Goal: Task Accomplishment & Management: Manage account settings

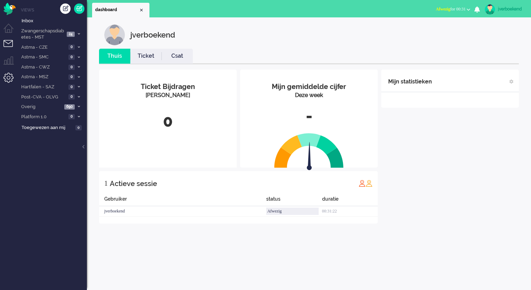
click at [8, 81] on li "Admin menu" at bounding box center [11, 81] width 16 height 16
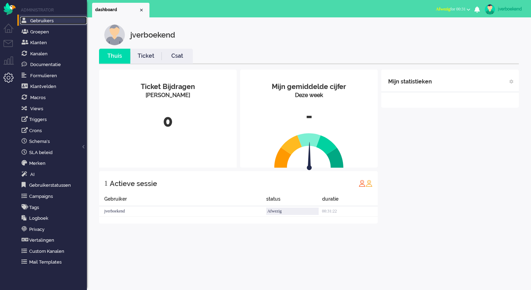
click at [53, 22] on link "Gebruikers" at bounding box center [53, 21] width 67 height 8
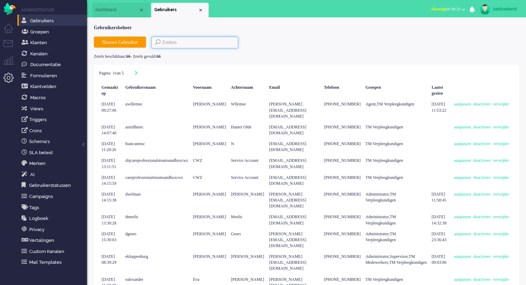
click at [178, 40] on input at bounding box center [194, 42] width 87 height 12
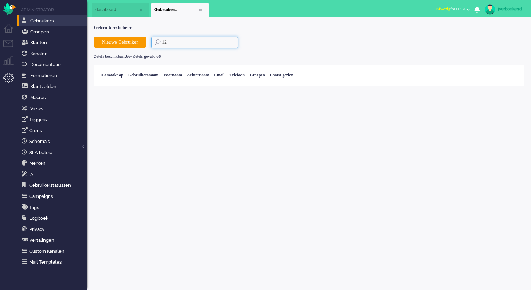
type input "1"
type input "k"
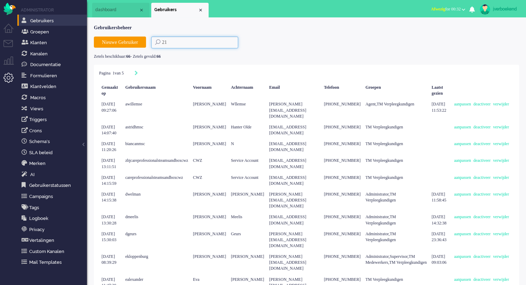
type input "212"
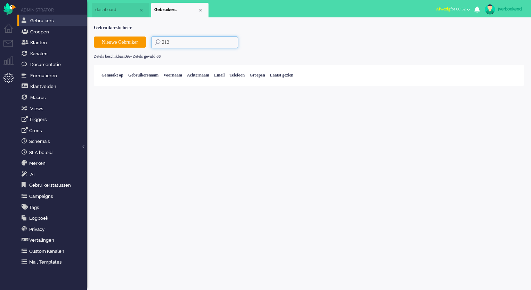
click at [153, 44] on input "212" at bounding box center [194, 42] width 87 height 12
type input "b"
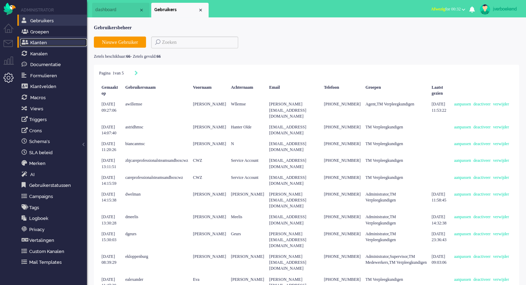
click at [61, 40] on link "Klanten" at bounding box center [53, 43] width 67 height 8
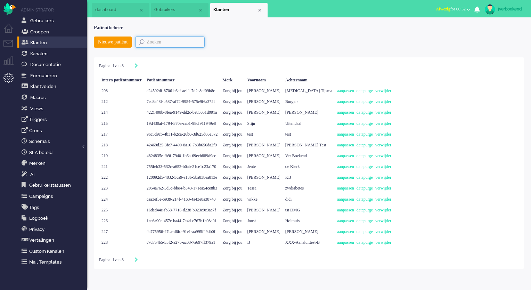
click at [152, 39] on input "text" at bounding box center [169, 41] width 69 height 11
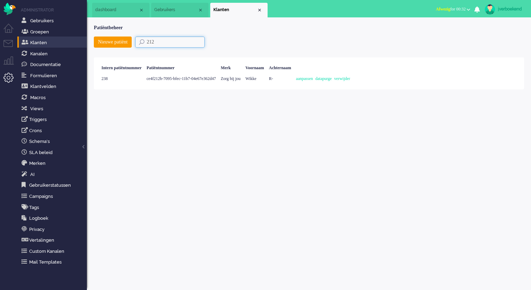
type input "212"
drag, startPoint x: 250, startPoint y: 78, endPoint x: 159, endPoint y: 79, distance: 91.4
click at [159, 79] on div "238 ce4f212b-7095-bfec-11b7-04e67e362d47 Zorg bij jou Wikke R- aanpassen datapu…" at bounding box center [226, 78] width 254 height 11
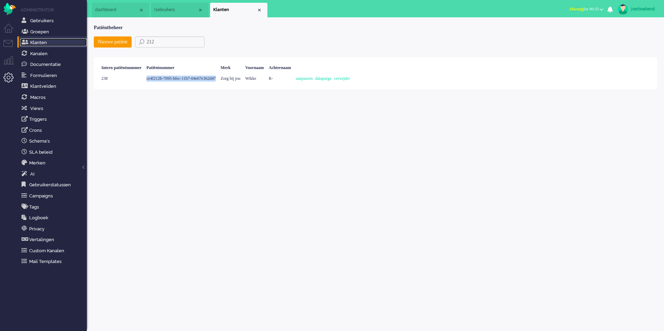
click at [48, 43] on link "Klanten" at bounding box center [53, 43] width 67 height 8
drag, startPoint x: 183, startPoint y: 41, endPoint x: 56, endPoint y: 43, distance: 126.8
click at [71, 41] on div "Thuis Dashboard Meldingen Volgen Kennisbank release_2.1.2 Views Inbox Zwangersc…" at bounding box center [332, 165] width 664 height 331
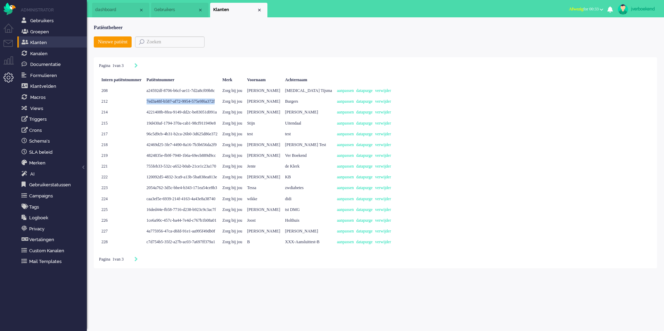
drag, startPoint x: 249, startPoint y: 100, endPoint x: 159, endPoint y: 102, distance: 89.7
click at [159, 102] on div "7ed3a48f-b587-af72-9954-575e9f6a372f" at bounding box center [182, 101] width 76 height 11
copy span "7ed3a48f-b587-af72-9954-575e9f6a372f"
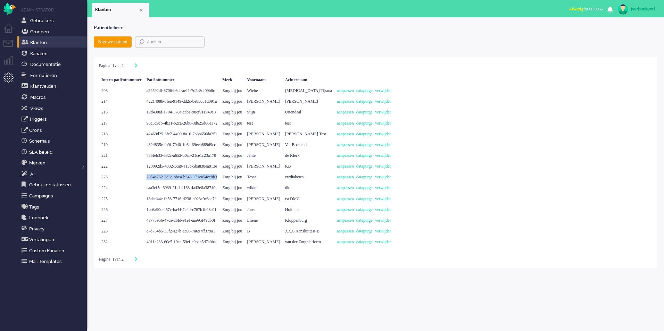
drag, startPoint x: 249, startPoint y: 178, endPoint x: 159, endPoint y: 180, distance: 90.4
click at [159, 180] on span "2054a762-3d5c-bbe4-b343-171ea54ce8b3" at bounding box center [182, 177] width 71 height 5
copy span "2054a762-3d5c-bbe4-b343-171ea54ce8b3"
drag, startPoint x: 247, startPoint y: 220, endPoint x: 158, endPoint y: 225, distance: 88.4
click at [158, 225] on div "4a775956-47ca-d6fd-91e1-aa995f49db0f" at bounding box center [182, 220] width 76 height 11
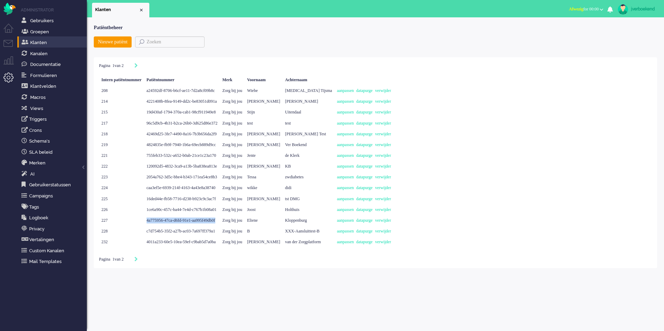
copy span "4a775956-47ca-d6fd-91e1-aa995f49db0f"
click at [138, 260] on icon "Next" at bounding box center [135, 259] width 3 height 5
type input "2"
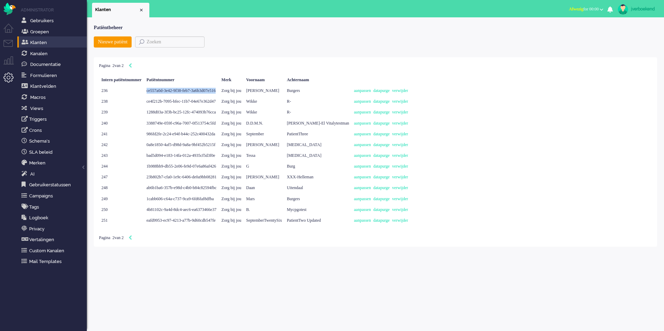
drag, startPoint x: 249, startPoint y: 90, endPoint x: 159, endPoint y: 92, distance: 89.6
click at [159, 92] on div "ce557a0d-3e42-9f38-feb7-3a6b3d07e516" at bounding box center [181, 90] width 75 height 11
copy span "ce557a0d-3e42-9f38-feb7-3a6b3d07e516"
drag, startPoint x: 247, startPoint y: 145, endPoint x: 149, endPoint y: 147, distance: 98.7
click at [149, 147] on div "242 0a8e1850-4af5-d98d-9a8a-9bf452b5215f Zorg bij jou Kristie COPD aanpassen da…" at bounding box center [255, 145] width 312 height 11
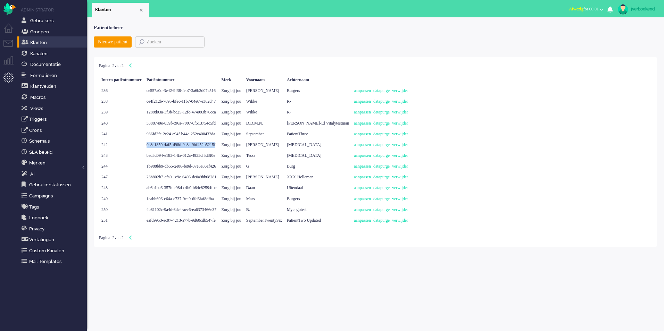
copy div "0a8e1850-4af5-d98d-9a8a-9bf452b5215f"
drag, startPoint x: 248, startPoint y: 156, endPoint x: 159, endPoint y: 156, distance: 88.9
click at [159, 156] on div "bad5d094-e183-14fa-012a-4935cf5d3f0e" at bounding box center [181, 155] width 75 height 11
copy span "bad5d094-e183-14fa-012a-4935cf5d3f0e"
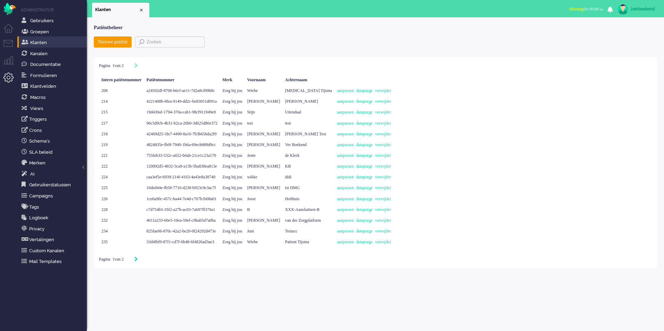
click at [138, 261] on icon "Next" at bounding box center [135, 259] width 3 height 5
type input "2"
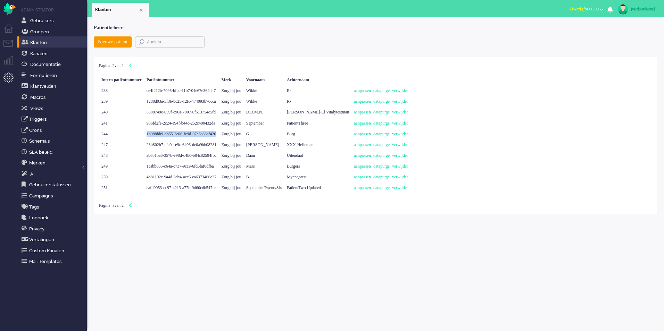
drag, startPoint x: 248, startPoint y: 135, endPoint x: 153, endPoint y: 136, distance: 94.9
click at [153, 136] on div "244 1b988bb9-db55-2e06-fe9d-07e6a86af426 Zorg bij jou G Burg aanpassen datapurg…" at bounding box center [255, 134] width 312 height 11
copy div "1b988bb9-db55-2e06-fe9d-07e6a86af426"
click at [8, 43] on li "Tickets menu" at bounding box center [11, 48] width 16 height 16
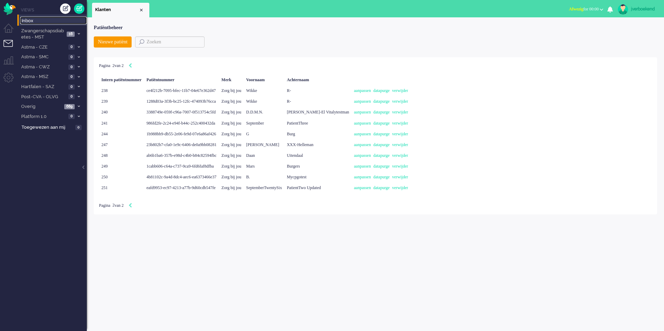
click at [61, 19] on span "Inbox" at bounding box center [54, 21] width 65 height 7
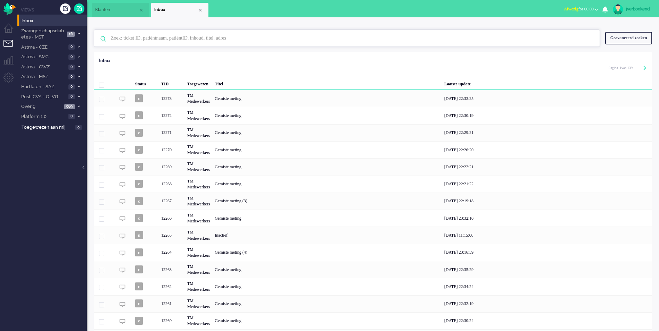
drag, startPoint x: 160, startPoint y: 42, endPoint x: 165, endPoint y: 43, distance: 5.0
click at [162, 43] on input "text" at bounding box center [348, 38] width 485 height 17
paste input "1b988bb9-db55-2e06-fe9d-07e6a86af426"
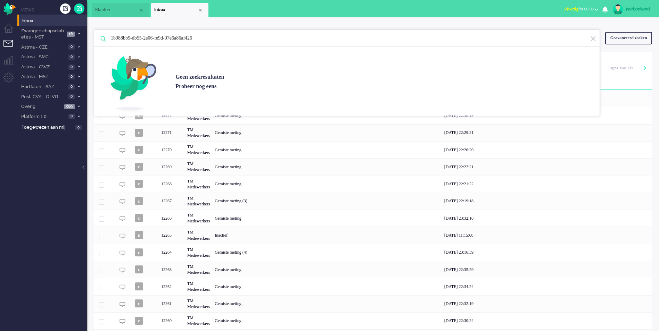
click at [123, 39] on input "1b988bb9-db55-2e06-fe9d-07e6a86af426" at bounding box center [348, 38] width 485 height 17
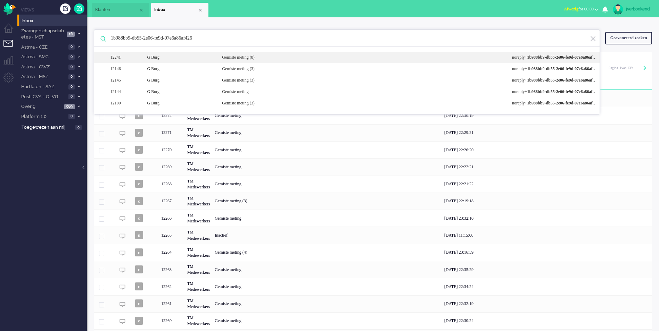
type input "1b988bb9-db55-2e06-fe9d-07e6a86af426"
click at [323, 58] on div "Gemiste meting (8)" at bounding box center [362, 58] width 290 height 6
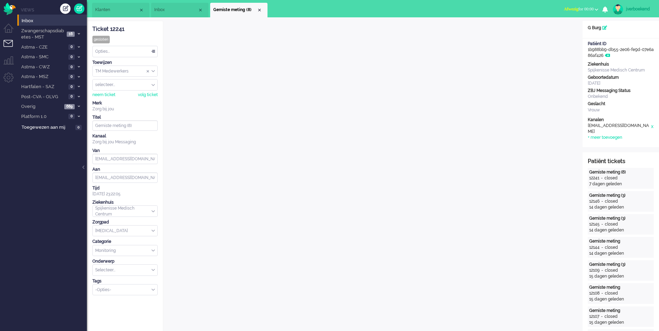
click at [120, 10] on span "Klanten" at bounding box center [116, 10] width 43 height 6
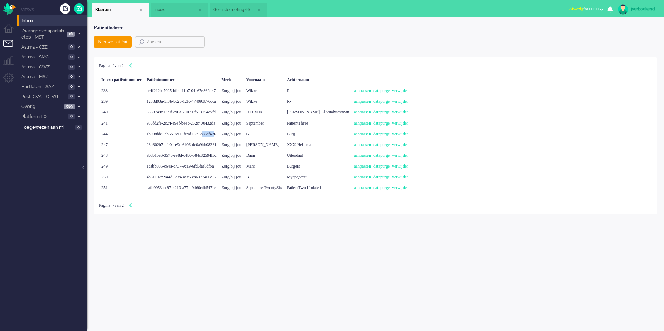
drag, startPoint x: 246, startPoint y: 135, endPoint x: 230, endPoint y: 135, distance: 16.0
click at [216, 135] on span "1b988bb9-db55-2e06-fe9d-07e6a86af426" at bounding box center [182, 134] width 70 height 5
drag, startPoint x: 230, startPoint y: 135, endPoint x: 248, endPoint y: 133, distance: 17.8
click at [219, 133] on div "1b988bb9-db55-2e06-fe9d-07e6a86af426" at bounding box center [181, 134] width 75 height 11
click at [219, 134] on div "1b988bb9-db55-2e06-fe9d-07e6a86af426" at bounding box center [181, 134] width 75 height 11
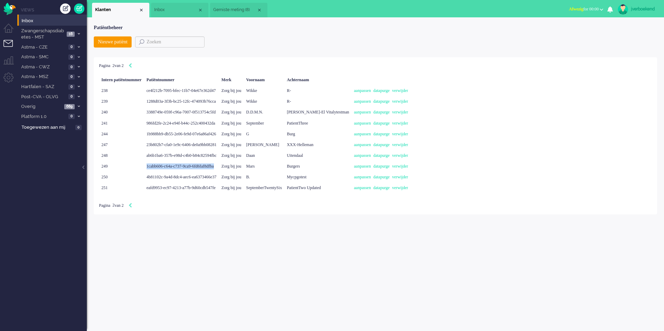
drag, startPoint x: 243, startPoint y: 168, endPoint x: 159, endPoint y: 166, distance: 84.4
click at [159, 166] on span "1cabb606-c64a-c737-9ca9-6fd6faf8dfba" at bounding box center [180, 166] width 67 height 5
copy span "1cabb606-c64a-c737-9ca9-6fd6faf8dfba"
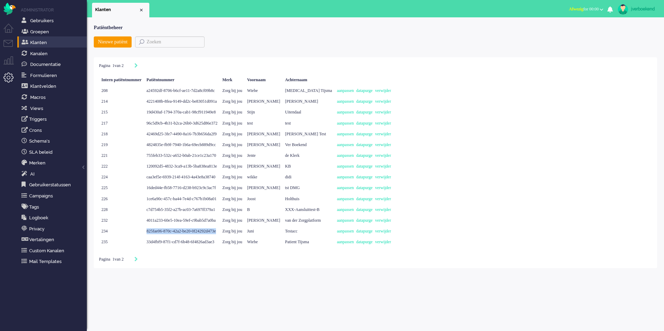
drag, startPoint x: 247, startPoint y: 231, endPoint x: 160, endPoint y: 235, distance: 86.9
click at [160, 235] on div "825fae06-870c-42a2-be20-0f24292d473e" at bounding box center [182, 231] width 76 height 11
copy span "825fae06-870c-42a2-be20-0f24292d473e"
click at [10, 43] on li "Tickets menu" at bounding box center [11, 48] width 16 height 16
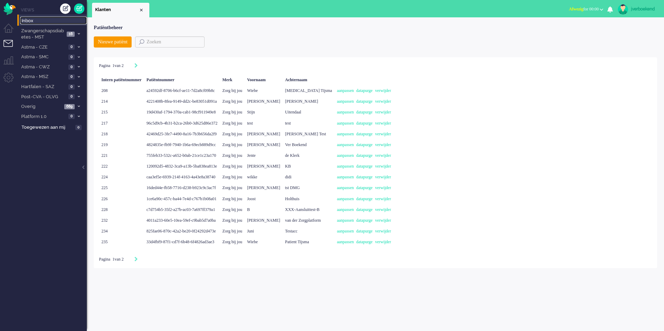
click at [33, 20] on span "Inbox" at bounding box center [54, 21] width 65 height 7
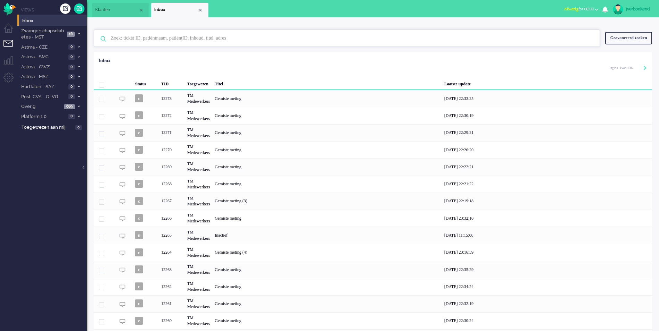
click at [176, 36] on input "text" at bounding box center [348, 38] width 485 height 17
paste input "825fae06-870c-42a2-be20-0f24292d473e"
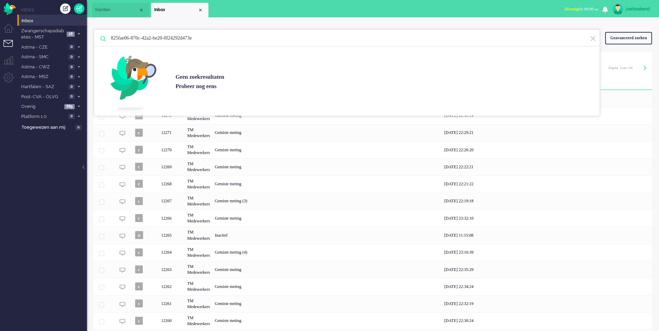
click at [112, 41] on input "825fae06-870c-42a2-be20-0f24292d473e" at bounding box center [348, 38] width 485 height 17
click at [244, 38] on input "825fae06-870c-42a2-be20-0f24292d473e" at bounding box center [348, 38] width 485 height 17
type input "825fae06-870c-42a2-be20-0f24292d473e"
click at [339, 13] on ul "Klanten Inbox" at bounding box center [305, 8] width 426 height 17
click at [62, 192] on ul "Views Inbox Zwangerschapsdiabetes - MST 16 Open - Nieuw FO 14 Open - Nieuw VPK …" at bounding box center [51, 165] width 69 height 331
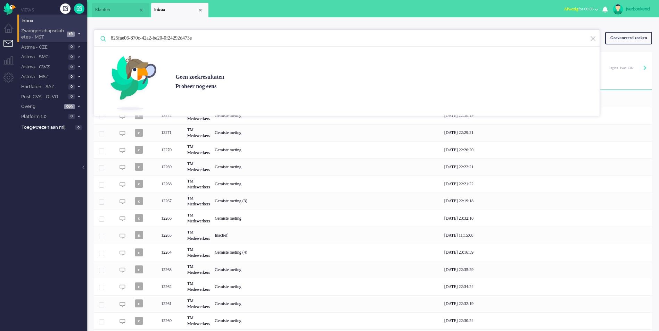
drag, startPoint x: 233, startPoint y: 38, endPoint x: 71, endPoint y: 38, distance: 162.9
click at [71, 38] on div "Thuis Dashboard [GEOGRAPHIC_DATA] Volgen [GEOGRAPHIC_DATA] release_2.1.2 Views …" at bounding box center [329, 165] width 659 height 331
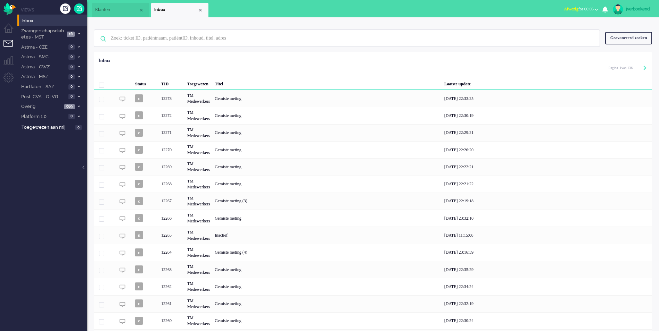
click at [206, 23] on div "Geen zoekresultaten [PERSON_NAME] nog eens Geavanceerd zoeken Geavanceerd zoeke…" at bounding box center [373, 193] width 572 height 353
click at [56, 34] on span "Zwangerschapsdiabetes - MST" at bounding box center [42, 34] width 44 height 13
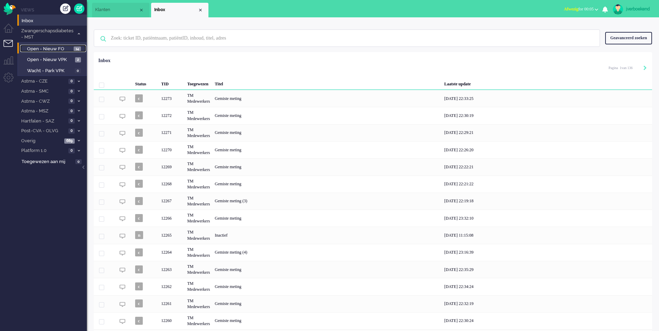
click at [50, 49] on span "Open - Nieuw FO" at bounding box center [49, 49] width 45 height 7
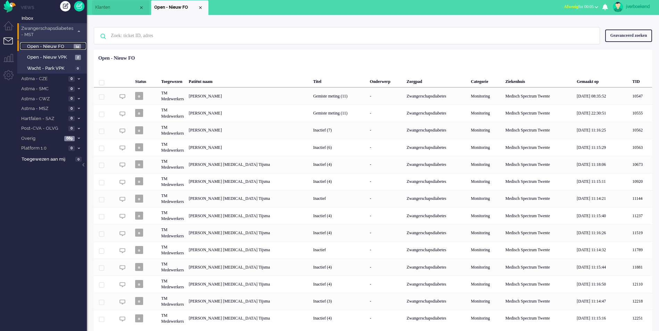
scroll to position [3, 0]
click at [40, 140] on span "Overig" at bounding box center [41, 138] width 42 height 7
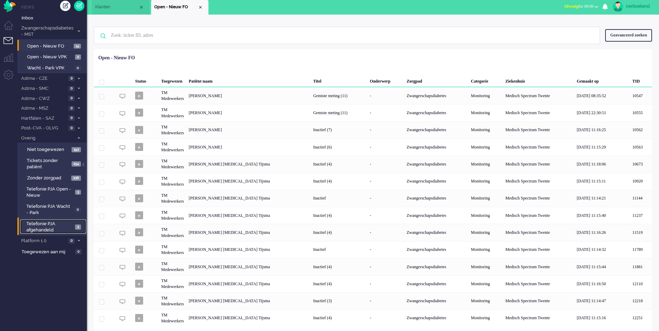
click at [27, 223] on span "Telefonie PJA afgehandeld" at bounding box center [49, 227] width 47 height 13
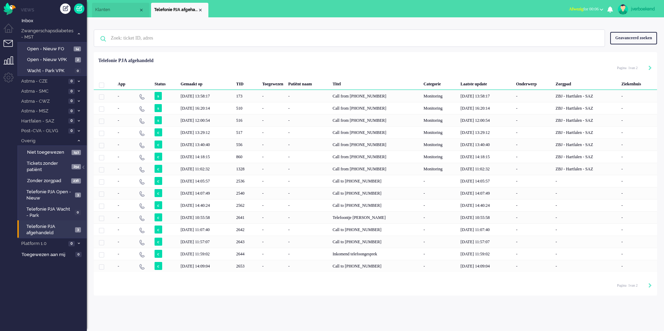
click at [6, 57] on li "Supervisor menu" at bounding box center [11, 64] width 16 height 16
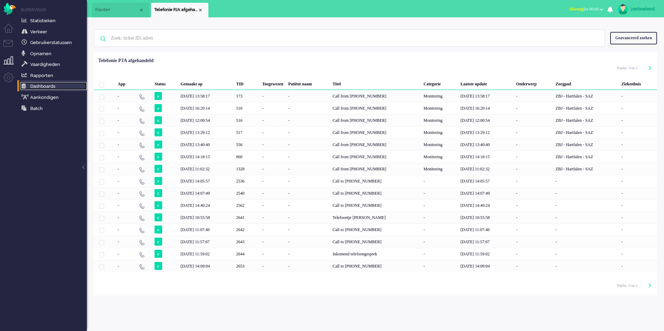
click at [52, 86] on span "Dashboards" at bounding box center [42, 86] width 25 height 5
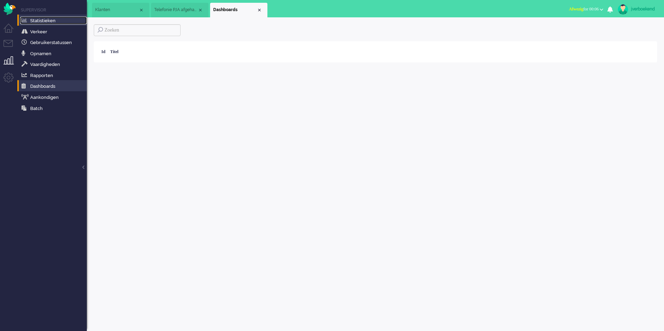
click at [49, 20] on span "Statistieken" at bounding box center [42, 20] width 25 height 5
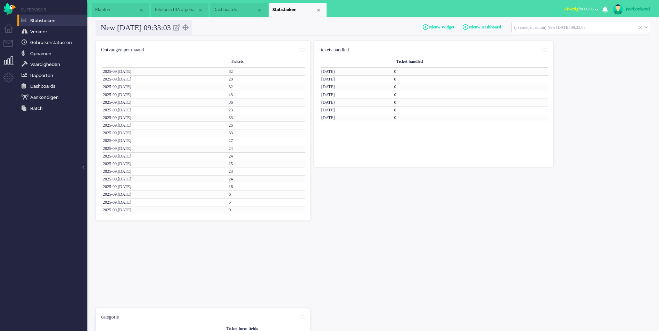
click at [558, 25] on input "text" at bounding box center [581, 27] width 138 height 11
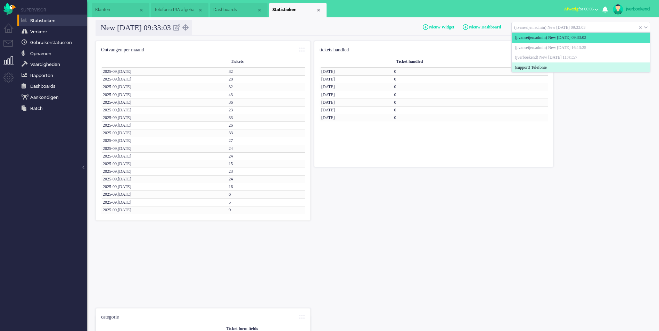
click at [544, 66] on span "(support) Telefonie" at bounding box center [531, 68] width 32 height 6
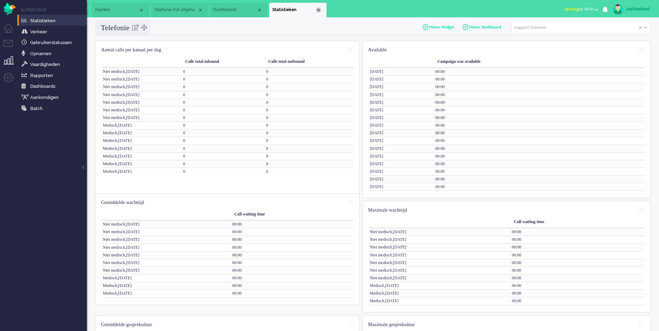
click at [318, 10] on div "Close tab" at bounding box center [319, 10] width 6 height 6
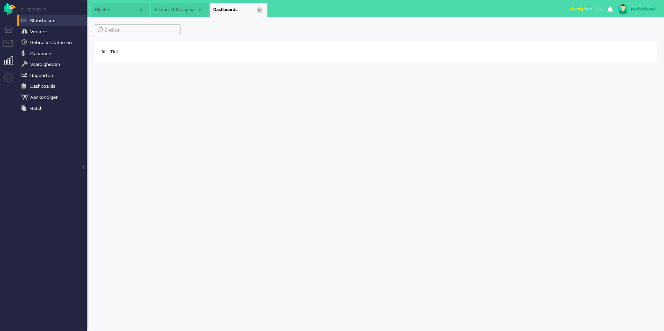
click at [259, 9] on div "Close tab" at bounding box center [260, 10] width 6 height 6
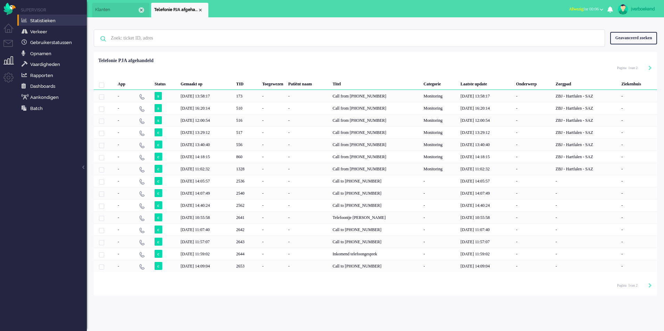
click at [141, 11] on div "Close tab" at bounding box center [142, 10] width 6 height 6
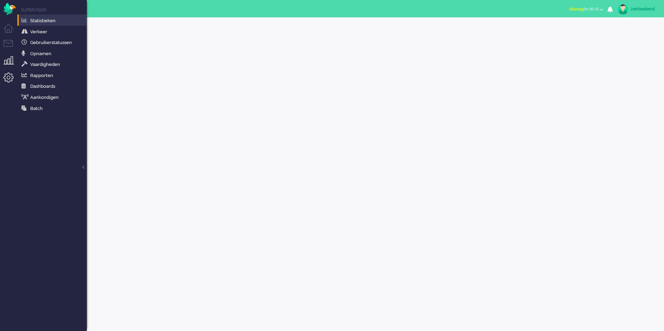
click at [12, 79] on li "Admin menu" at bounding box center [11, 81] width 16 height 16
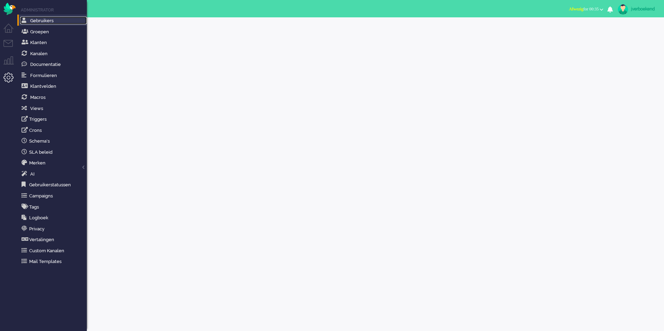
click at [44, 21] on span "Gebruikers" at bounding box center [41, 20] width 23 height 5
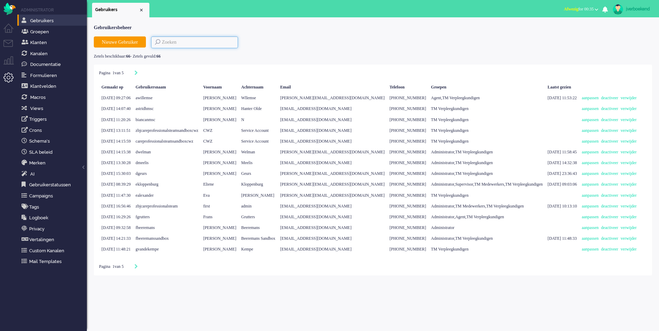
click at [223, 42] on input at bounding box center [194, 42] width 87 height 12
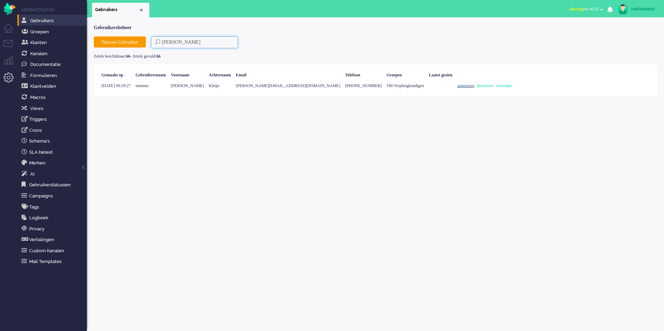
type input "[PERSON_NAME]"
click at [458, 87] on link "aanpassen" at bounding box center [467, 85] width 19 height 5
select select
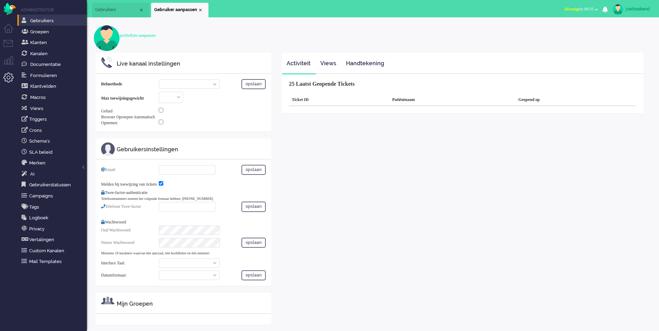
select select "inbound-new"
type input "[PERSON_NAME][EMAIL_ADDRESS][DOMAIN_NAME]"
checkbox input "true"
type input "[PHONE_NUMBER]"
select select "en"
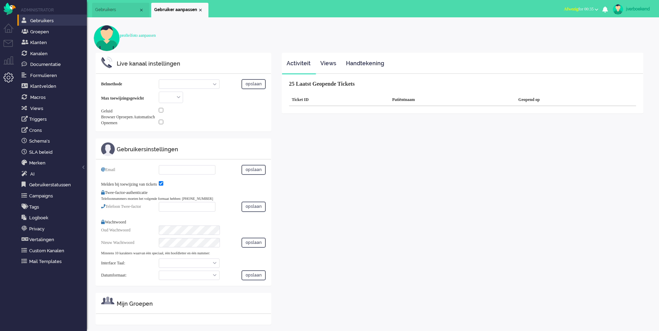
select select "en_GB"
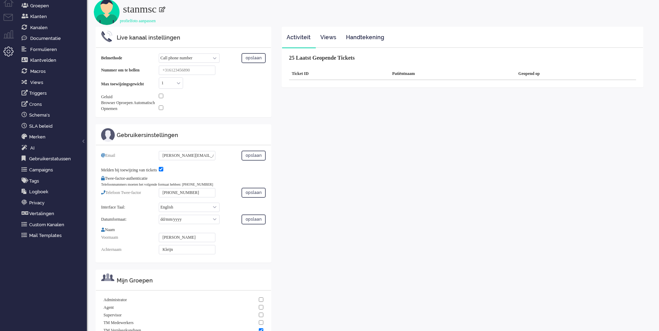
scroll to position [51, 0]
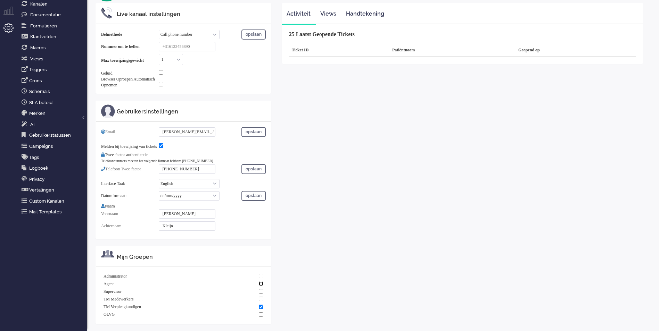
click at [259, 285] on input "checkbox" at bounding box center [261, 284] width 5 height 5
checkbox input "true"
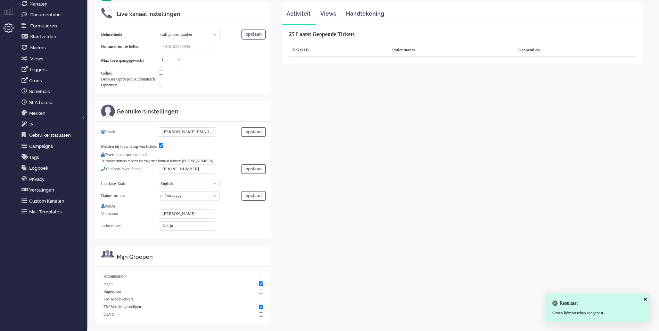
click at [199, 185] on select "English Nederlands" at bounding box center [189, 183] width 61 height 9
select select "nl"
click at [159, 181] on select "English Nederlands" at bounding box center [189, 183] width 61 height 9
click at [201, 197] on select "dd/mm/yyyy dd-mm-yyyy mm/dd/yyyy yyyy-mm-dd" at bounding box center [189, 195] width 61 height 9
select select "nl_NL"
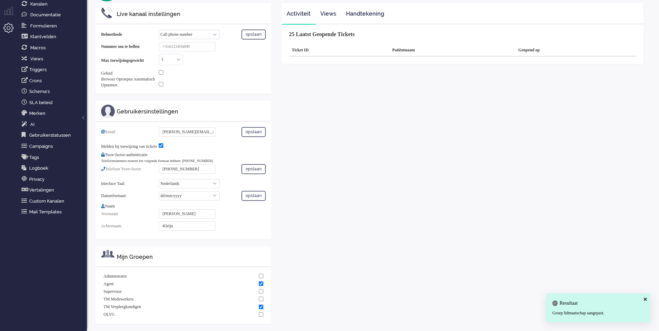
click at [159, 193] on select "dd/mm/yyyy dd-mm-yyyy mm/dd/yyyy yyyy-mm-dd" at bounding box center [189, 195] width 61 height 9
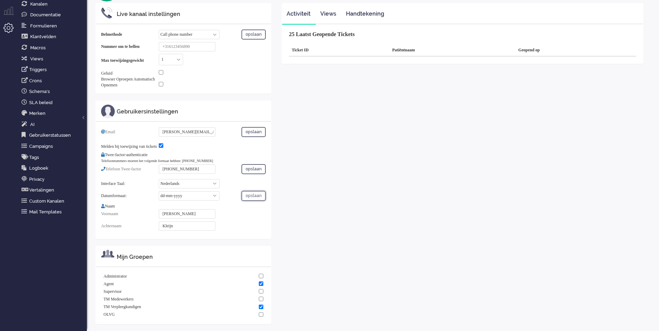
click at [256, 201] on button "opslaan" at bounding box center [253, 196] width 24 height 10
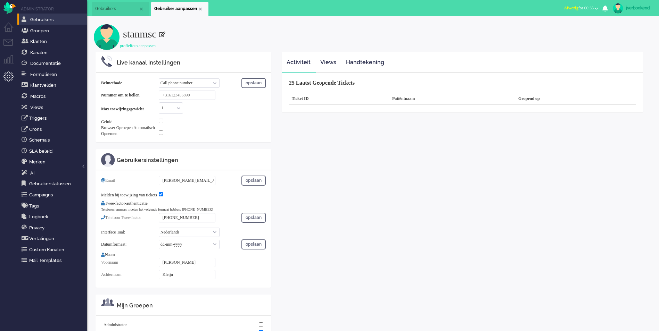
scroll to position [0, 0]
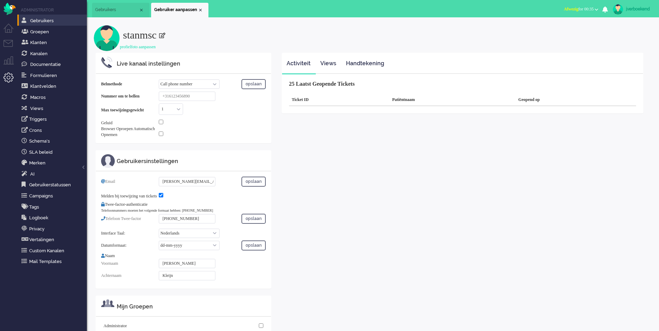
click at [120, 9] on span "Gebruikers" at bounding box center [116, 10] width 43 height 6
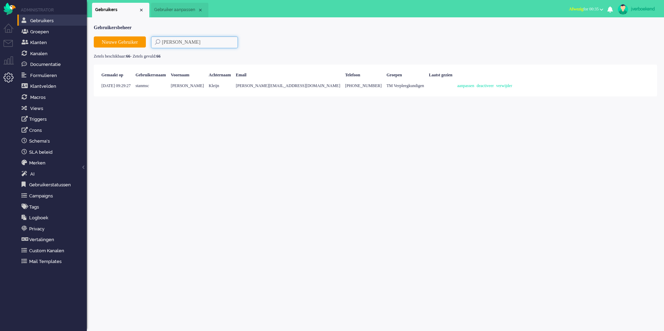
drag, startPoint x: 204, startPoint y: 40, endPoint x: 149, endPoint y: 42, distance: 54.9
click at [149, 42] on div "Nieuwe Gebruiker [PERSON_NAME]" at bounding box center [376, 42] width 564 height 12
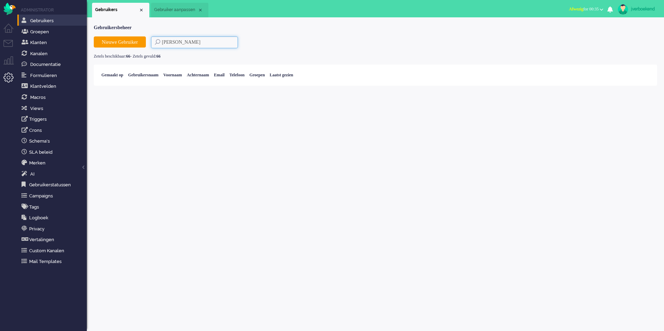
drag, startPoint x: 179, startPoint y: 43, endPoint x: 157, endPoint y: 44, distance: 21.6
click at [157, 44] on input "[PERSON_NAME]" at bounding box center [194, 42] width 87 height 12
type input "b"
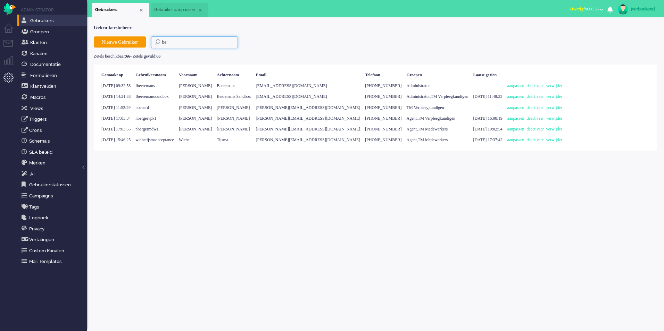
type input "ben"
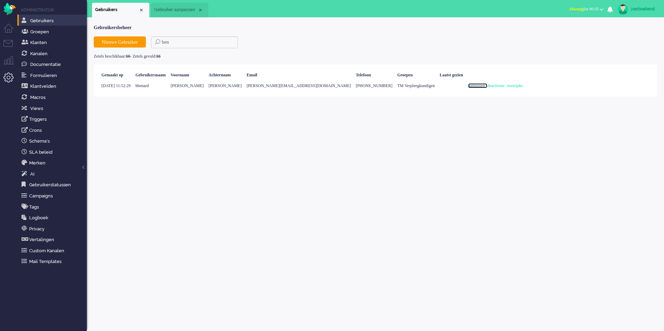
click at [468, 85] on link "aanpassen" at bounding box center [477, 85] width 19 height 5
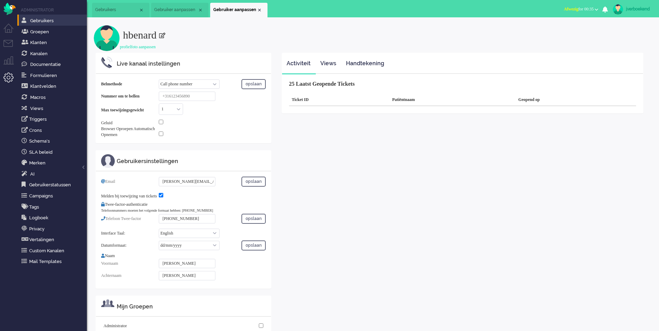
drag, startPoint x: 199, startPoint y: 237, endPoint x: 199, endPoint y: 240, distance: 3.9
click at [199, 237] on select "English Nederlands" at bounding box center [189, 233] width 61 height 9
select select "nl"
click at [159, 232] on select "English Nederlands" at bounding box center [189, 233] width 61 height 9
click at [200, 249] on select "dd/mm/yyyy dd-mm-yyyy mm/dd/yyyy yyyy-mm-dd" at bounding box center [189, 245] width 61 height 9
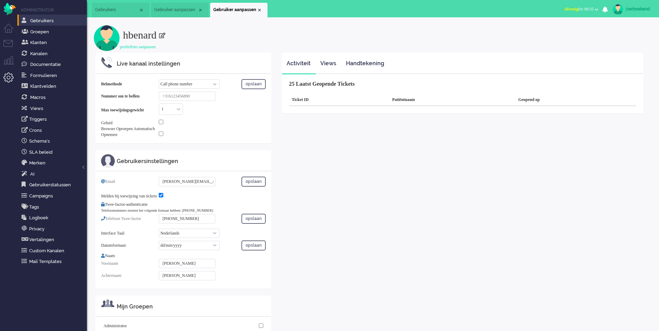
select select "nl_NL"
click at [159, 244] on select "dd/mm/yyyy dd-mm-yyyy mm/dd/yyyy yyyy-mm-dd" at bounding box center [189, 245] width 61 height 9
click at [253, 249] on button "opslaan" at bounding box center [253, 246] width 24 height 10
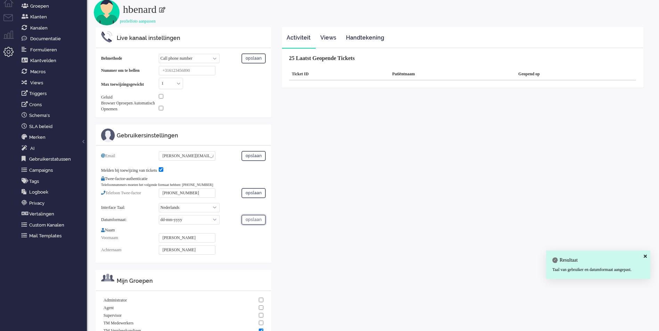
scroll to position [51, 0]
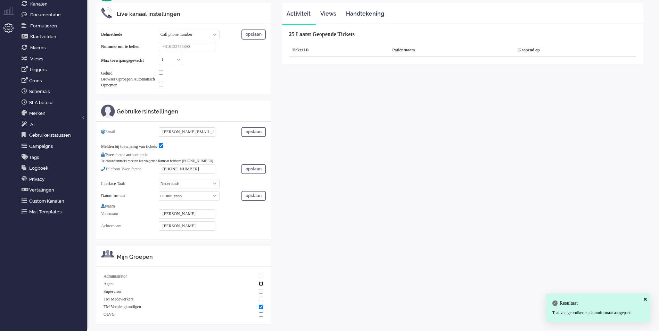
click at [261, 286] on input "checkbox" at bounding box center [261, 284] width 5 height 5
checkbox input "true"
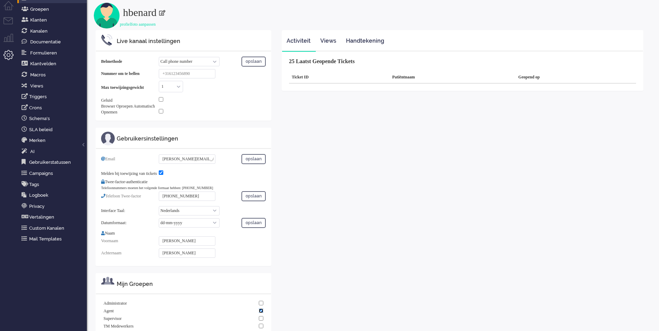
scroll to position [0, 0]
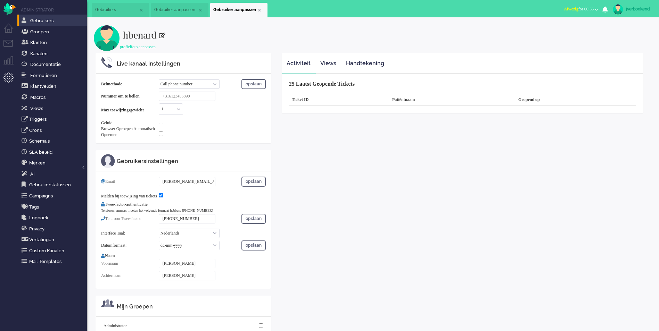
click at [124, 9] on span "Gebruikers" at bounding box center [116, 10] width 43 height 6
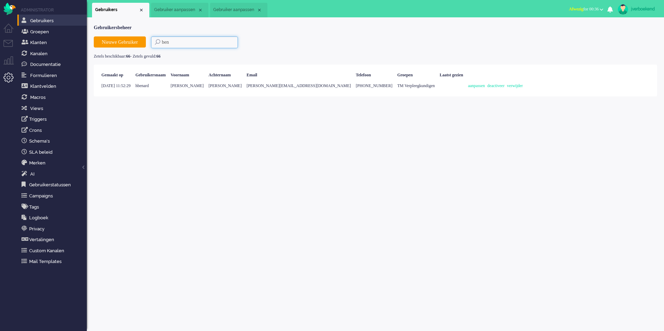
drag, startPoint x: 174, startPoint y: 44, endPoint x: 161, endPoint y: 44, distance: 12.9
click at [161, 44] on input "ben" at bounding box center [194, 42] width 87 height 12
type input "[PERSON_NAME]"
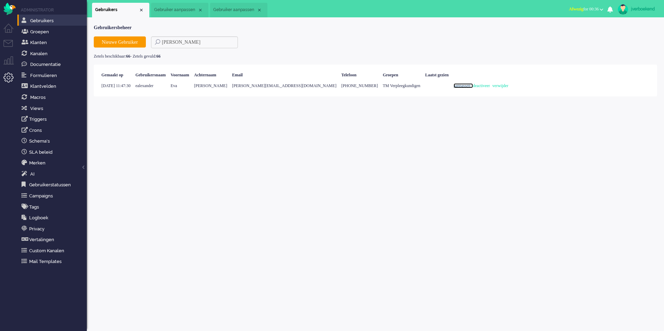
click at [454, 86] on link "aanpassen" at bounding box center [463, 85] width 19 height 5
select select
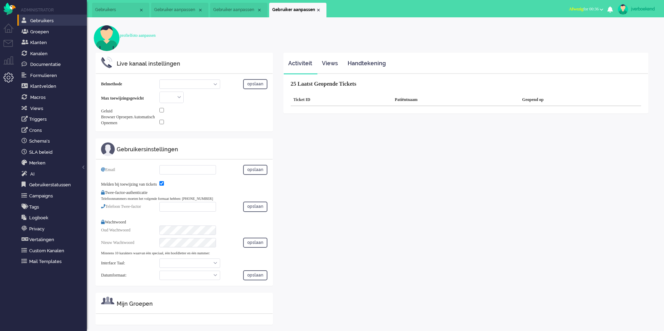
select select "inbound-new"
type input "[PERSON_NAME][EMAIL_ADDRESS][DOMAIN_NAME]"
checkbox input "true"
type input "[PHONE_NUMBER]"
select select "en"
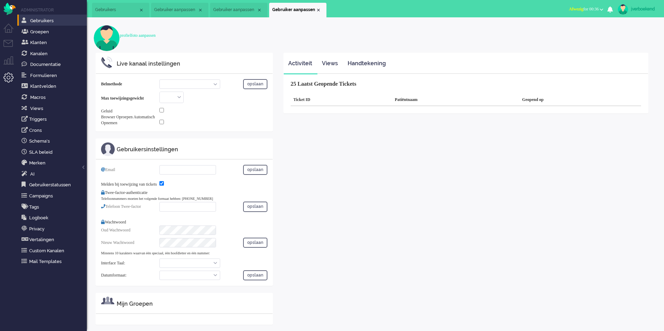
select select "en_GB"
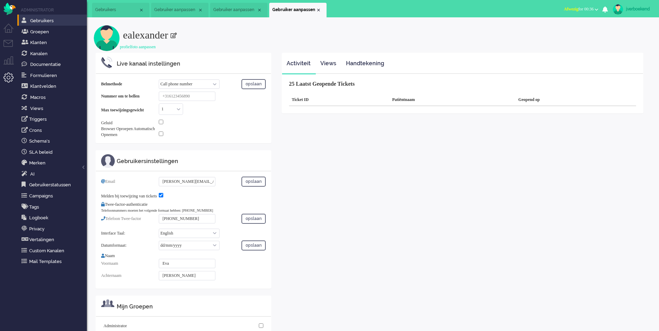
click at [206, 238] on select "English Nederlands" at bounding box center [189, 233] width 61 height 9
select select "nl"
click at [159, 232] on select "English Nederlands" at bounding box center [189, 233] width 61 height 9
click at [205, 250] on select "dd/mm/yyyy dd-mm-yyyy mm/dd/yyyy yyyy-mm-dd" at bounding box center [189, 245] width 61 height 9
select select "nl_NL"
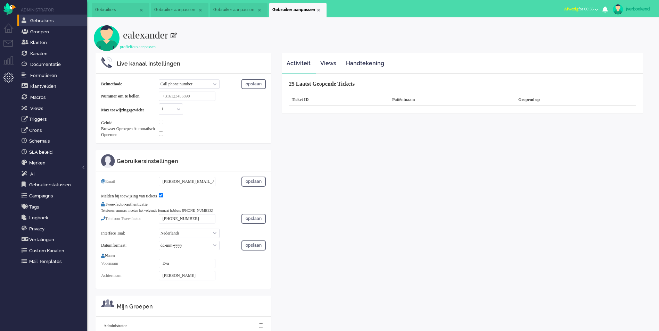
click at [159, 244] on select "dd/mm/yyyy dd-mm-yyyy mm/dd/yyyy yyyy-mm-dd" at bounding box center [189, 245] width 61 height 9
click at [260, 248] on button "opslaan" at bounding box center [253, 246] width 24 height 10
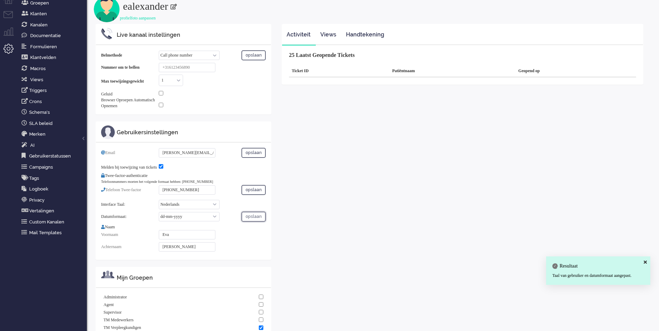
scroll to position [51, 0]
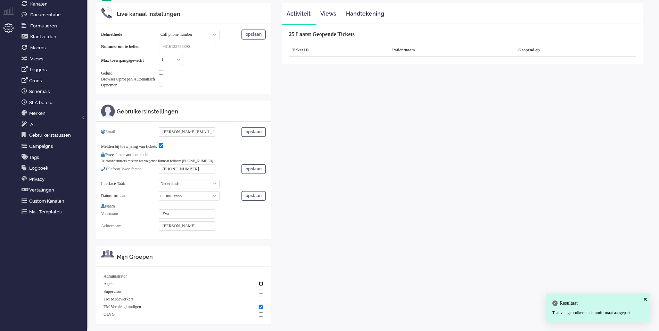
click at [260, 285] on input "checkbox" at bounding box center [261, 284] width 5 height 5
checkbox input "true"
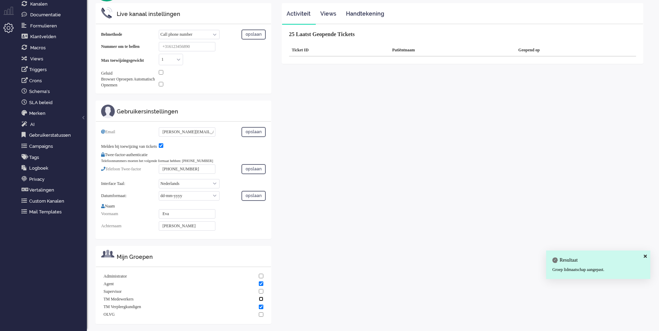
click at [260, 301] on input "checkbox" at bounding box center [261, 299] width 5 height 5
checkbox input "true"
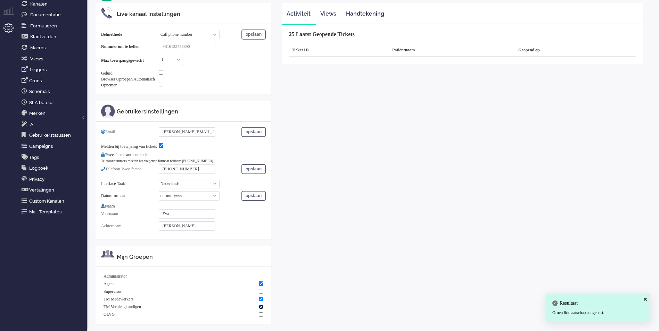
click at [260, 309] on input "checkbox" at bounding box center [261, 307] width 5 height 5
checkbox input "false"
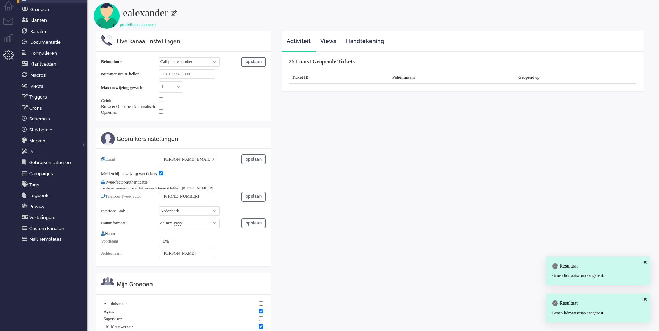
scroll to position [0, 0]
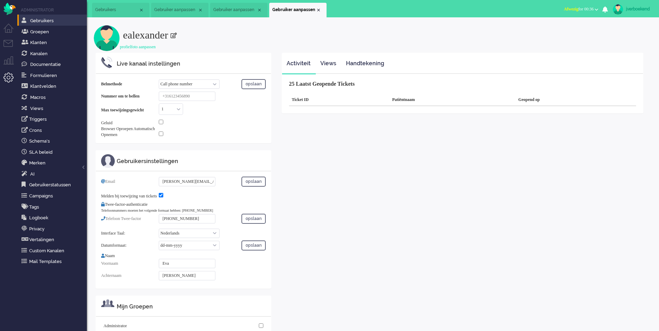
click at [124, 7] on li "Gebruikers" at bounding box center [120, 10] width 57 height 15
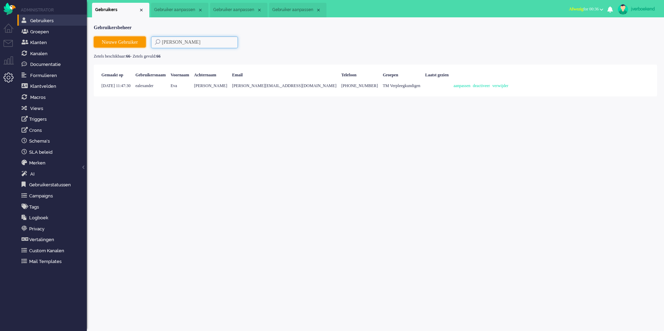
drag, startPoint x: 145, startPoint y: 44, endPoint x: 140, endPoint y: 44, distance: 4.5
click at [140, 44] on div "Nieuwe Gebruiker alex" at bounding box center [376, 42] width 564 height 12
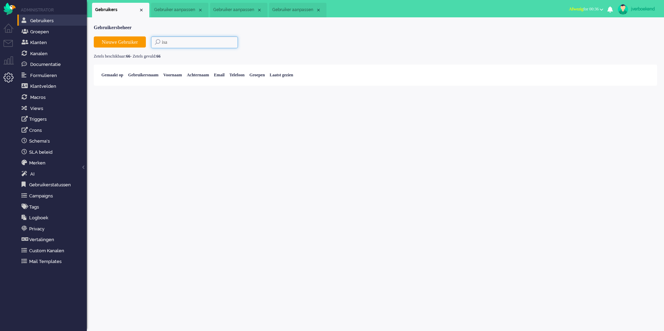
drag, startPoint x: 213, startPoint y: 43, endPoint x: 182, endPoint y: 43, distance: 31.6
click at [182, 43] on input "isa" at bounding box center [194, 42] width 87 height 12
drag, startPoint x: 182, startPoint y: 43, endPoint x: 160, endPoint y: 43, distance: 21.5
click at [160, 43] on input "isa" at bounding box center [194, 42] width 87 height 12
drag, startPoint x: 170, startPoint y: 43, endPoint x: 150, endPoint y: 43, distance: 19.8
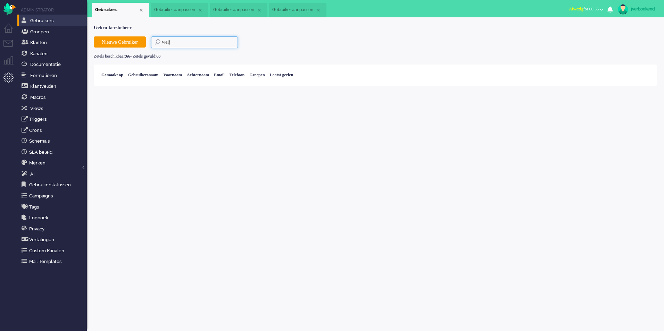
click at [150, 43] on div "Nieuwe Gebruiker weij" at bounding box center [376, 42] width 564 height 12
type input "j"
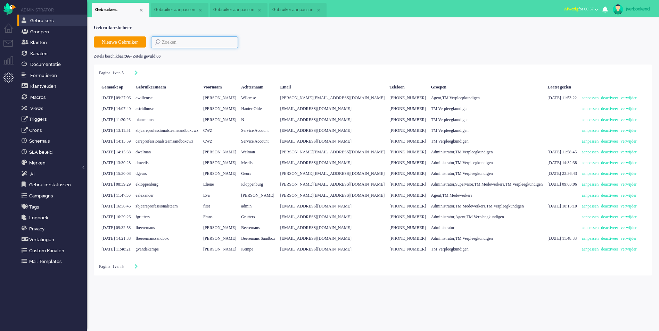
scroll to position [34, 0]
click at [586, 252] on link "aanpassen" at bounding box center [591, 249] width 19 height 5
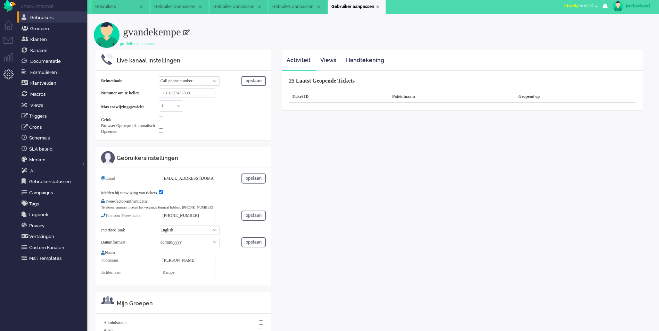
click at [210, 232] on select "English Nederlands" at bounding box center [189, 230] width 61 height 9
select select "nl"
click at [159, 229] on select "English Nederlands" at bounding box center [189, 230] width 61 height 9
click at [209, 245] on select "dd/mm/yyyy dd-mm-yyyy mm/dd/yyyy yyyy-mm-dd" at bounding box center [189, 242] width 61 height 9
select select "nl_NL"
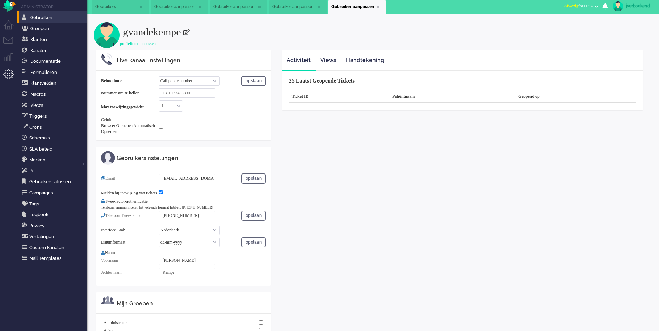
click at [159, 240] on select "dd/mm/yyyy dd-mm-yyyy mm/dd/yyyy yyyy-mm-dd" at bounding box center [189, 242] width 61 height 9
click at [251, 247] on button "opslaan" at bounding box center [253, 243] width 24 height 10
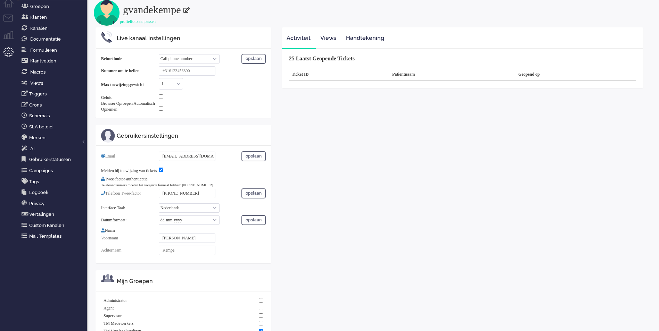
scroll to position [51, 0]
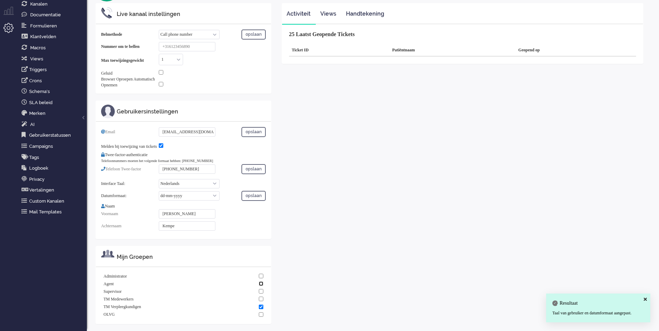
click at [262, 286] on input "checkbox" at bounding box center [261, 284] width 5 height 5
checkbox input "true"
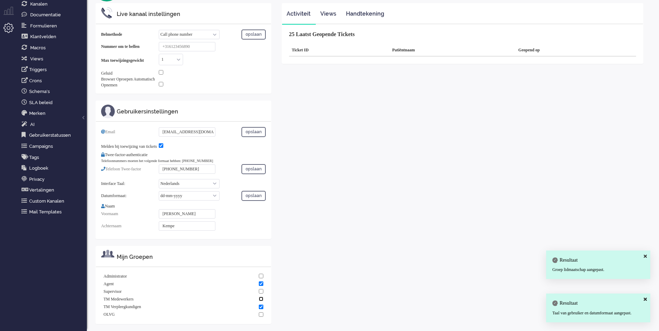
click at [261, 301] on input "checkbox" at bounding box center [261, 299] width 5 height 5
checkbox input "true"
click at [262, 307] on input "checkbox" at bounding box center [261, 307] width 5 height 5
checkbox input "false"
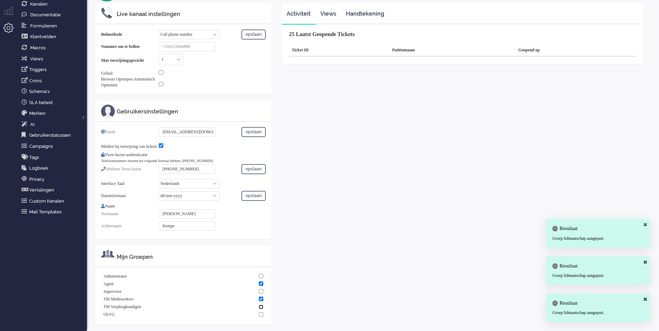
scroll to position [0, 0]
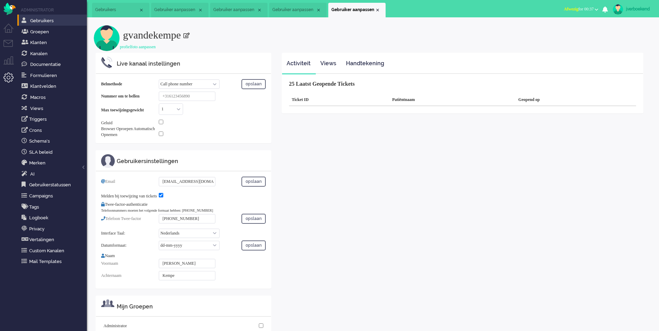
click at [120, 11] on span "Gebruikers" at bounding box center [116, 10] width 43 height 6
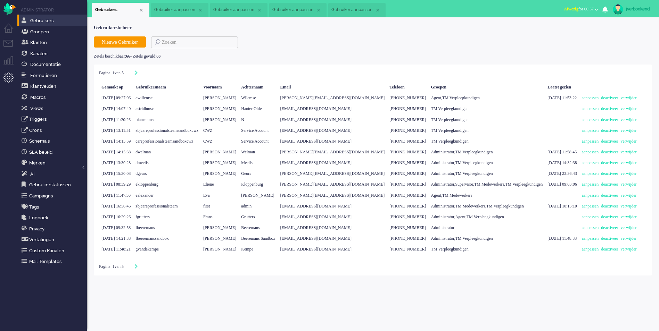
scroll to position [34, 0]
click at [138, 269] on icon "Next" at bounding box center [135, 266] width 3 height 5
type input "2"
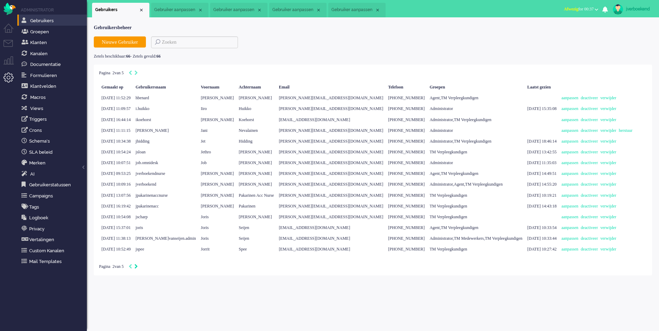
click at [138, 269] on icon "Next" at bounding box center [135, 266] width 3 height 5
type input "3"
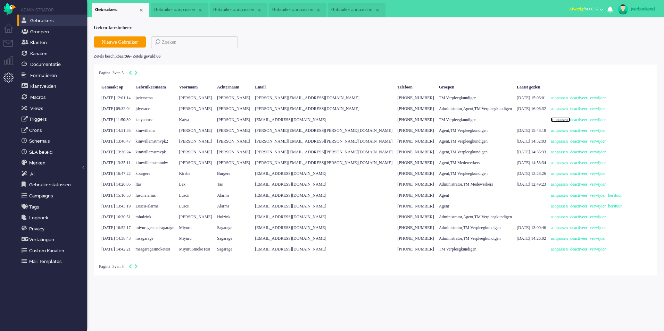
click at [566, 119] on link "aanpassen" at bounding box center [560, 119] width 19 height 5
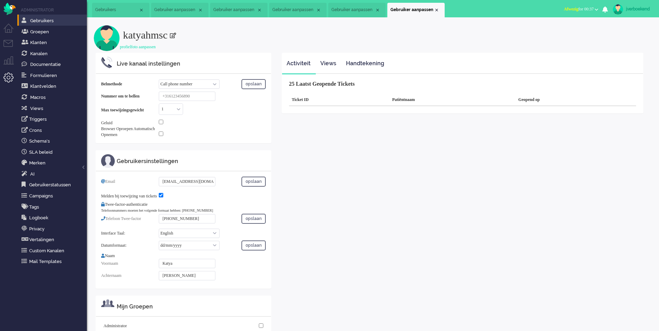
click at [211, 237] on select "English Nederlands" at bounding box center [189, 233] width 61 height 9
select select "nl"
click at [159, 232] on select "English Nederlands" at bounding box center [189, 233] width 61 height 9
click at [203, 249] on select "dd/mm/yyyy dd-mm-yyyy mm/dd/yyyy yyyy-mm-dd" at bounding box center [189, 245] width 61 height 9
select select "nl_NL"
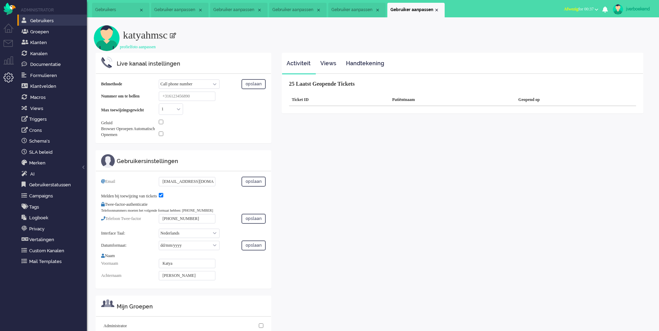
click at [159, 244] on select "dd/mm/yyyy dd-mm-yyyy mm/dd/yyyy yyyy-mm-dd" at bounding box center [189, 245] width 61 height 9
click at [248, 248] on button "opslaan" at bounding box center [253, 246] width 24 height 10
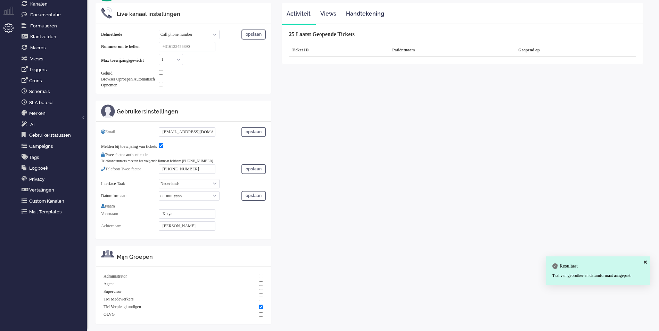
scroll to position [51, 0]
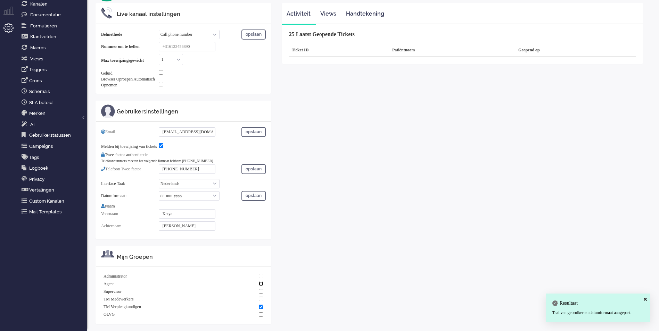
click at [259, 286] on input "checkbox" at bounding box center [261, 284] width 5 height 5
checkbox input "true"
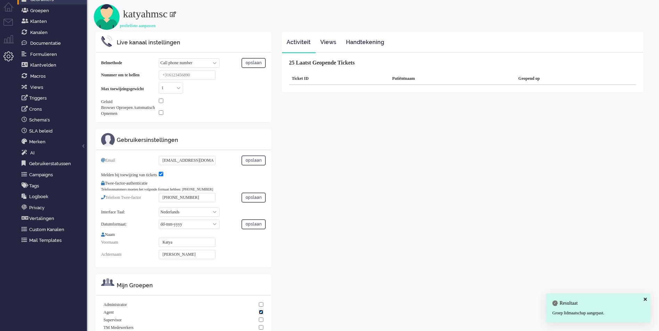
scroll to position [0, 0]
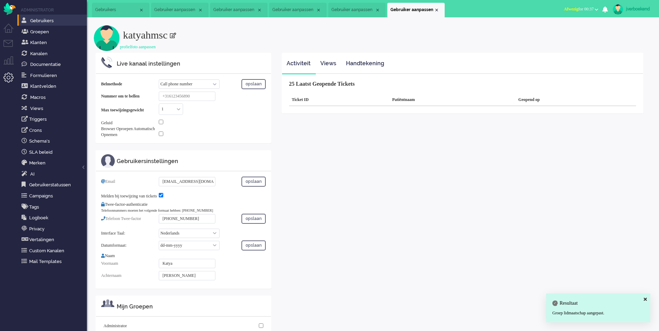
click at [122, 7] on span "Gebruikers" at bounding box center [116, 10] width 43 height 6
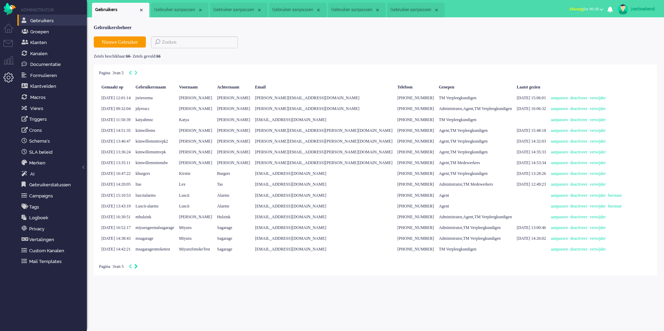
click at [138, 265] on icon "Next" at bounding box center [135, 266] width 3 height 5
type input "4"
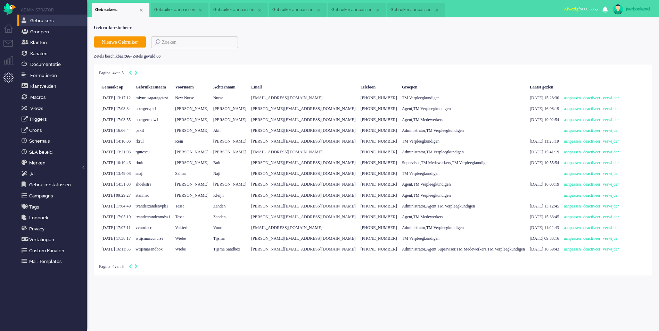
scroll to position [34, 0]
click at [621, 165] on link "verwijder" at bounding box center [612, 163] width 18 height 5
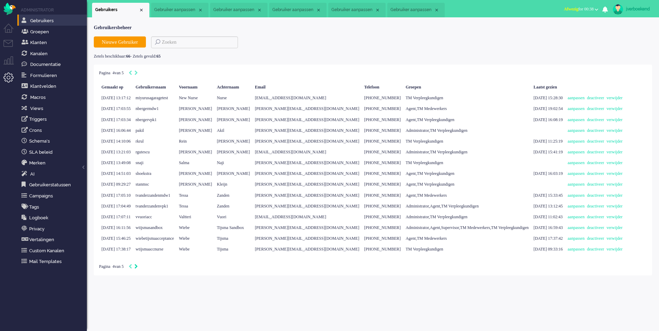
click at [138, 269] on icon "Next" at bounding box center [135, 266] width 3 height 5
type input "5"
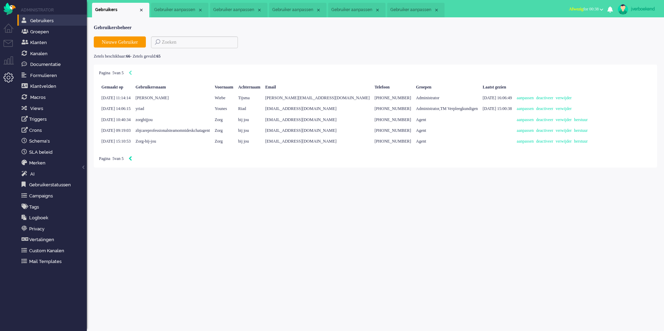
click at [132, 161] on icon "Previous" at bounding box center [130, 158] width 3 height 5
type input "4"
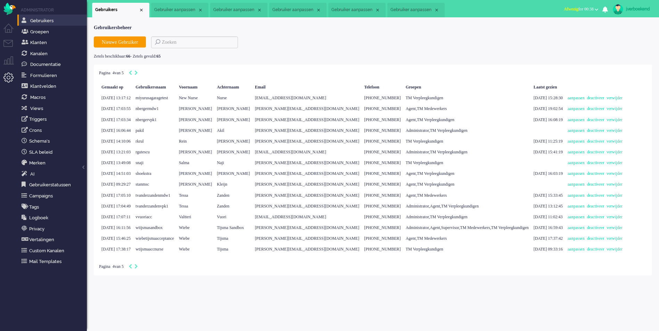
scroll to position [34, 0]
click at [132, 269] on icon "Previous" at bounding box center [130, 266] width 3 height 5
type input "3"
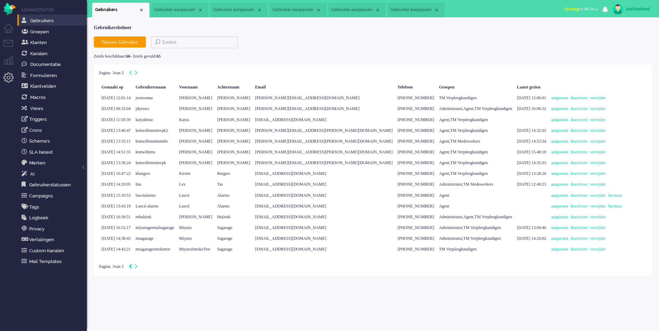
scroll to position [0, 0]
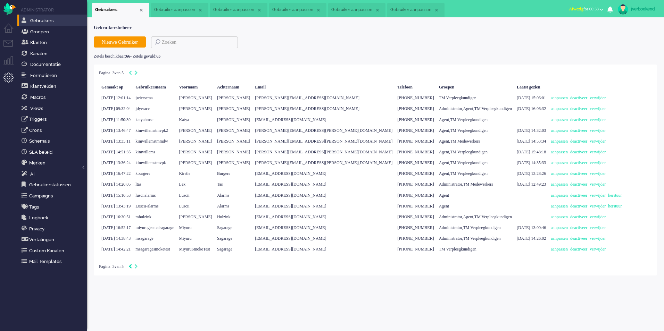
click at [132, 268] on icon "Previous" at bounding box center [130, 266] width 3 height 5
type input "2"
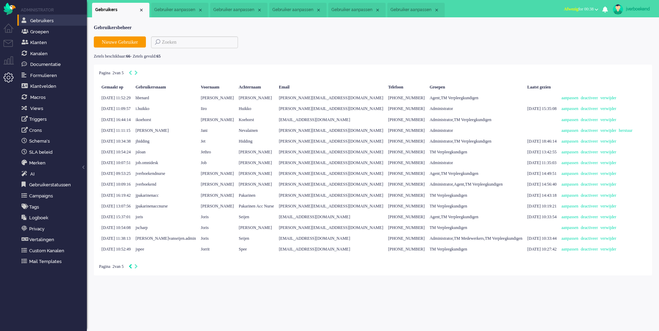
scroll to position [34, 0]
